Goal: Task Accomplishment & Management: Manage account settings

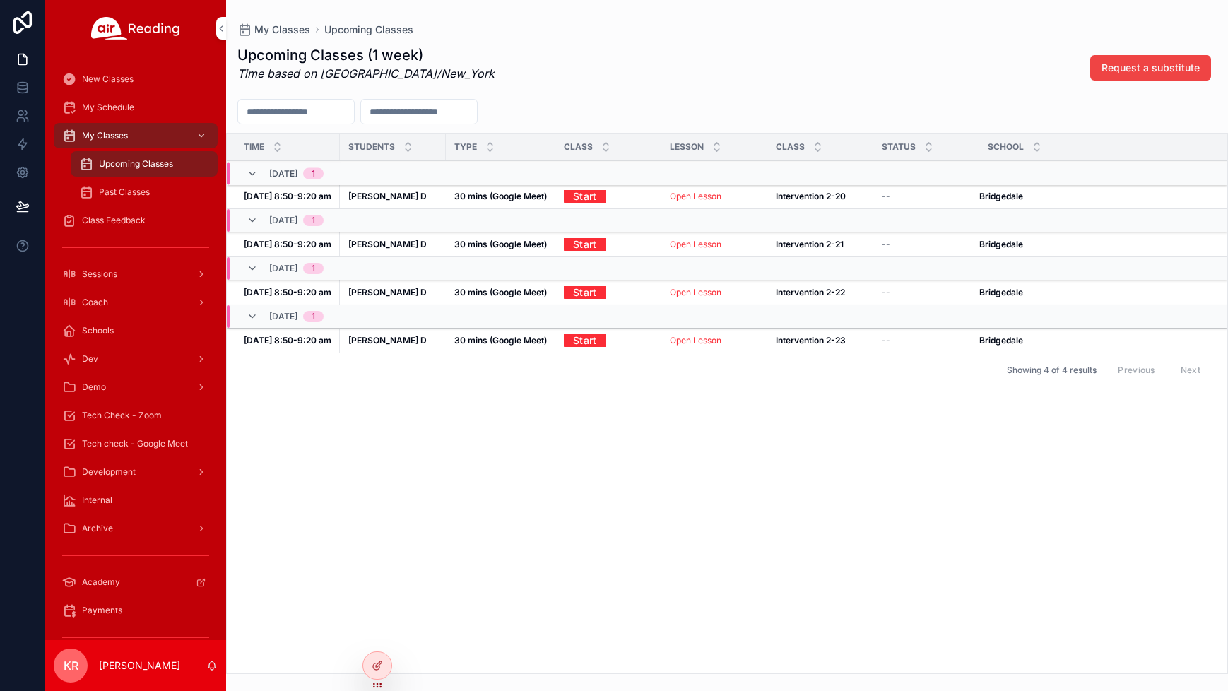
click at [123, 421] on span "Tech Check - Zoom" at bounding box center [122, 415] width 80 height 11
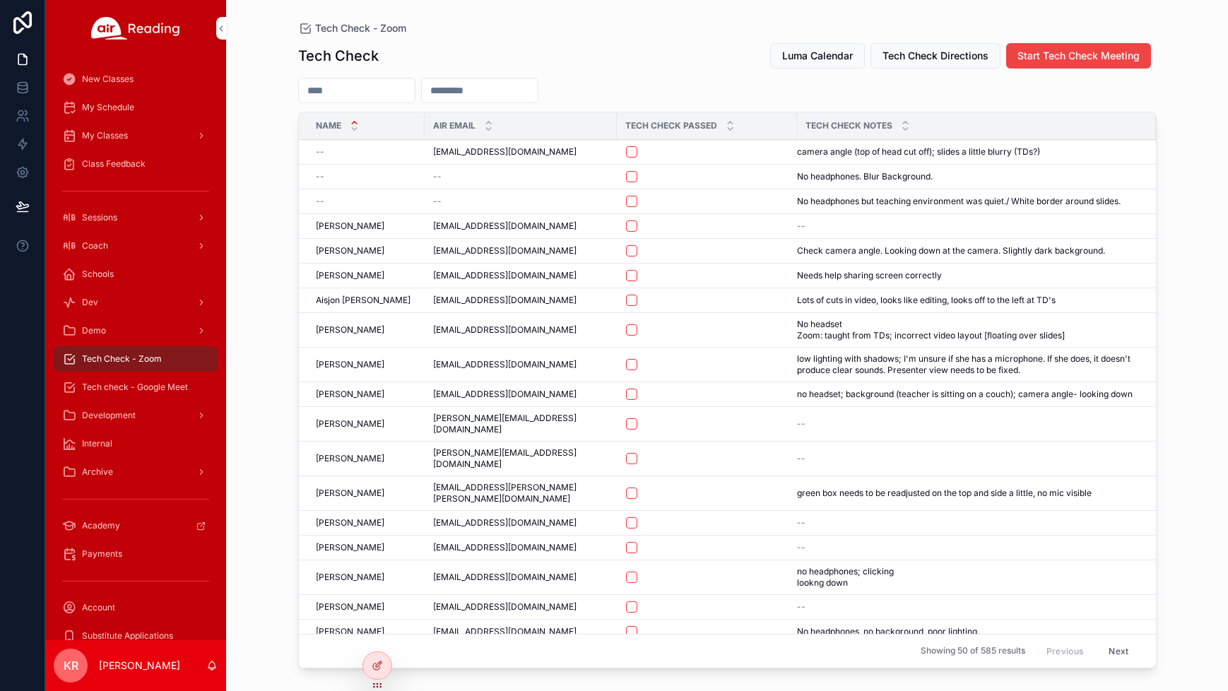
click at [812, 59] on span "Luma Calendar" at bounding box center [817, 56] width 71 height 14
click at [825, 58] on span "Luma Calendar" at bounding box center [817, 56] width 71 height 14
click at [136, 112] on div "My Schedule" at bounding box center [135, 107] width 147 height 23
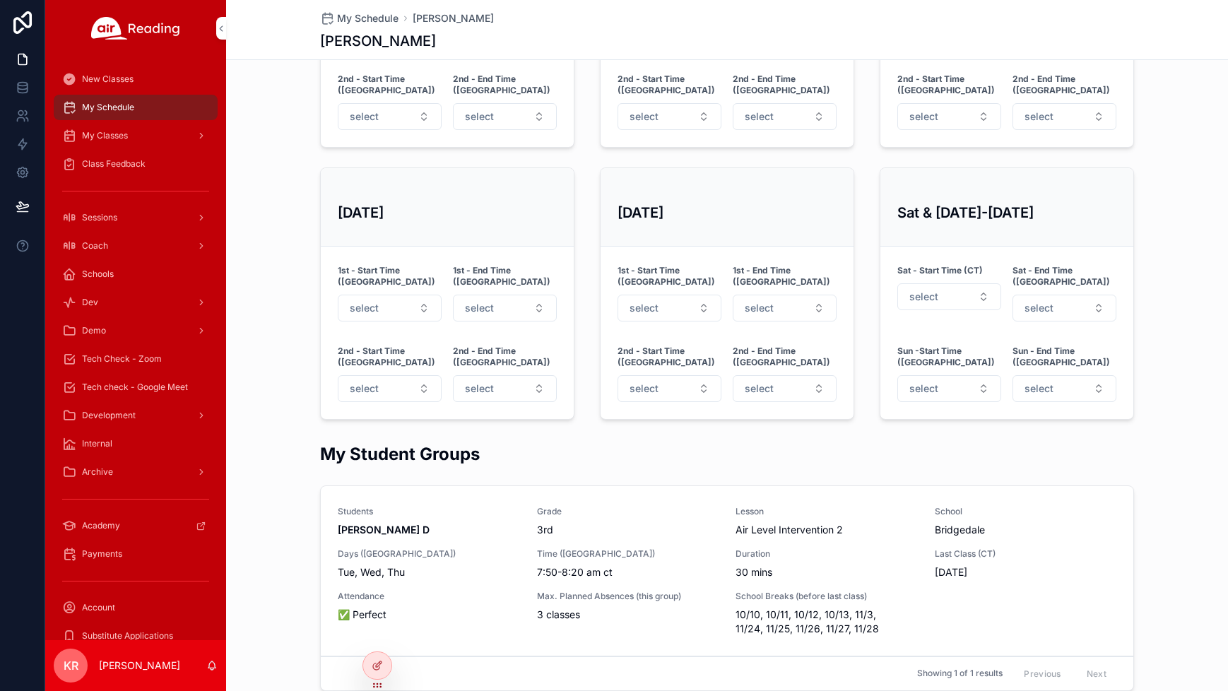
scroll to position [989, 0]
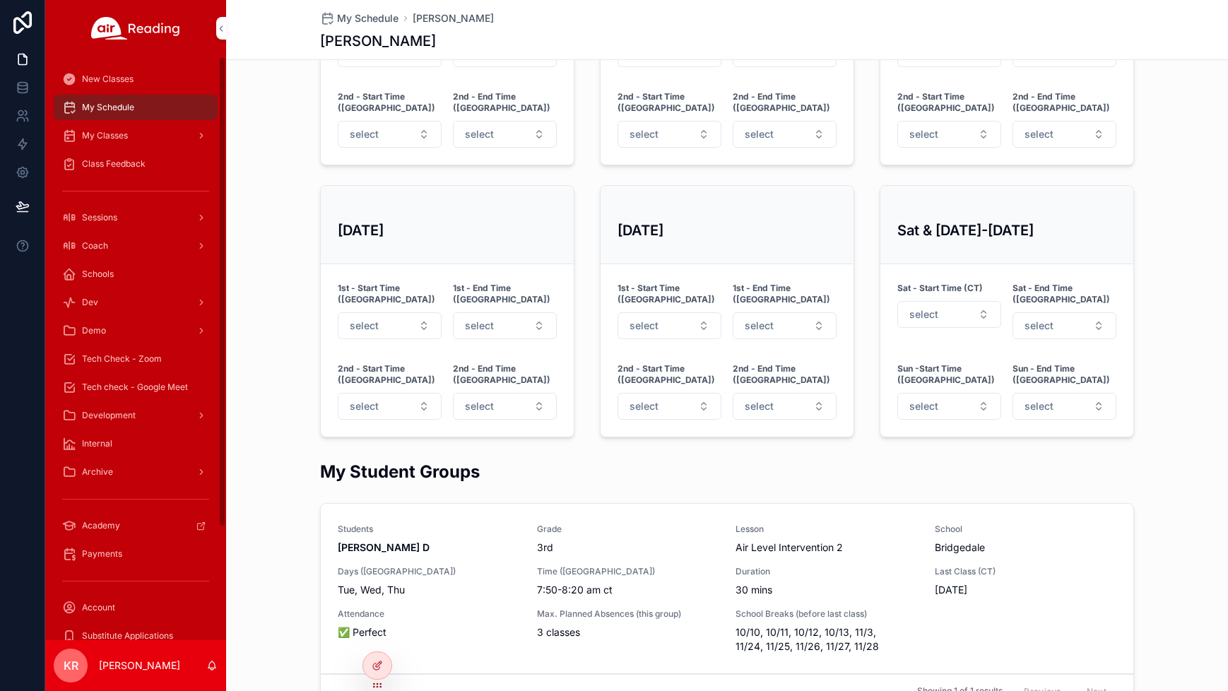
click at [130, 141] on div "My Classes" at bounding box center [135, 135] width 147 height 23
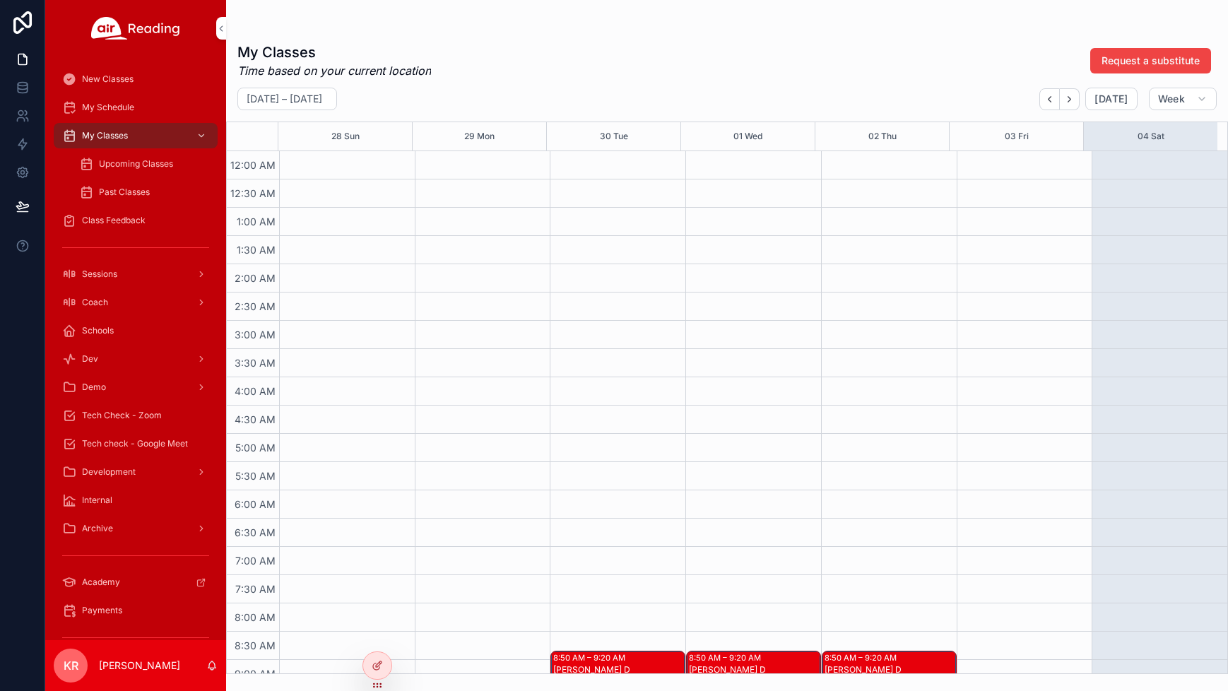
click at [144, 416] on span "Tech Check - Zoom" at bounding box center [122, 415] width 80 height 11
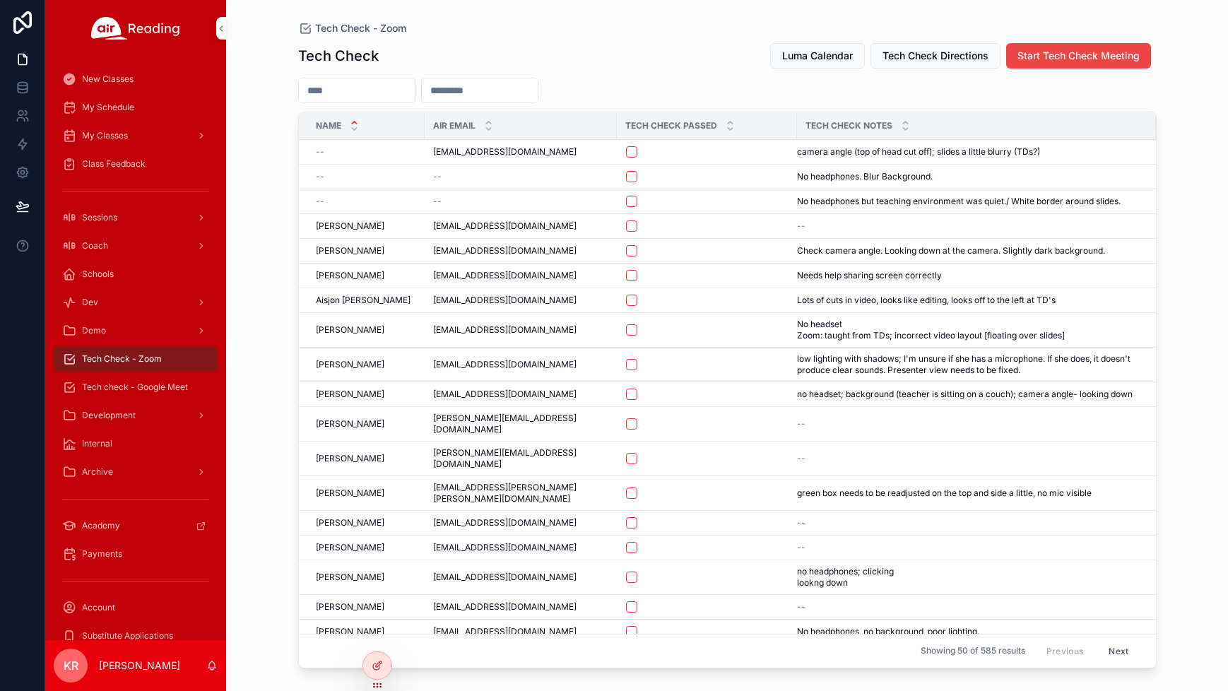
click at [842, 55] on span "Luma Calendar" at bounding box center [817, 56] width 71 height 14
